Goal: Task Accomplishment & Management: Manage account settings

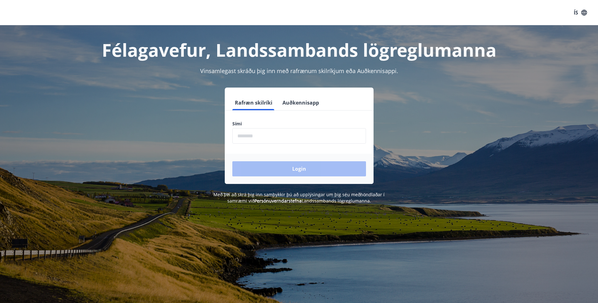
click at [255, 137] on input "phone" at bounding box center [299, 135] width 134 height 15
type input "********"
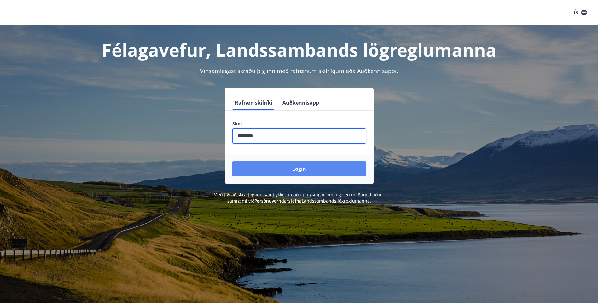
click at [274, 171] on button "Login" at bounding box center [299, 168] width 134 height 15
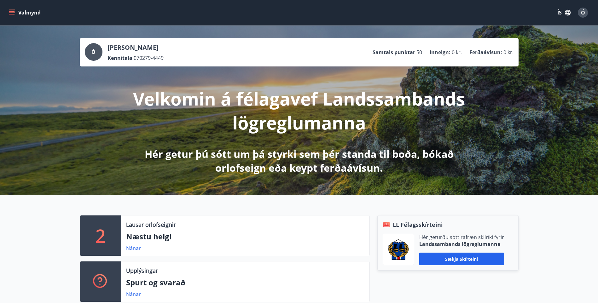
click at [12, 10] on icon "menu" at bounding box center [12, 10] width 7 height 1
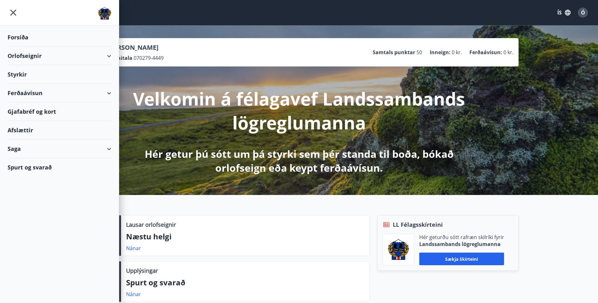
click at [91, 57] on div "Orlofseignir" at bounding box center [60, 56] width 104 height 19
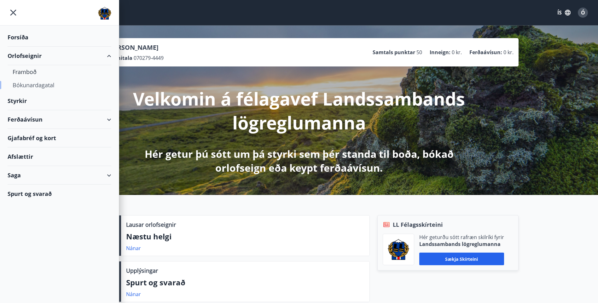
click at [29, 85] on div "Bókunardagatal" at bounding box center [60, 84] width 94 height 13
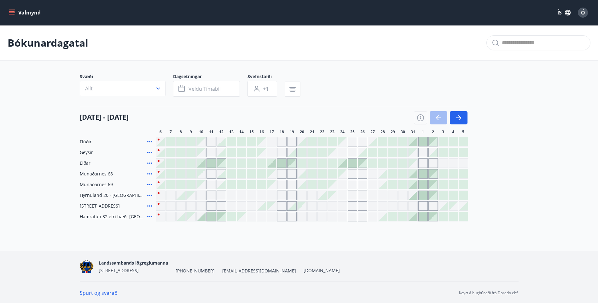
scroll to position [1, 0]
click at [162, 195] on div "Gráir dagar eru ekki bókanlegir" at bounding box center [160, 194] width 9 height 9
